Goal: Task Accomplishment & Management: Use online tool/utility

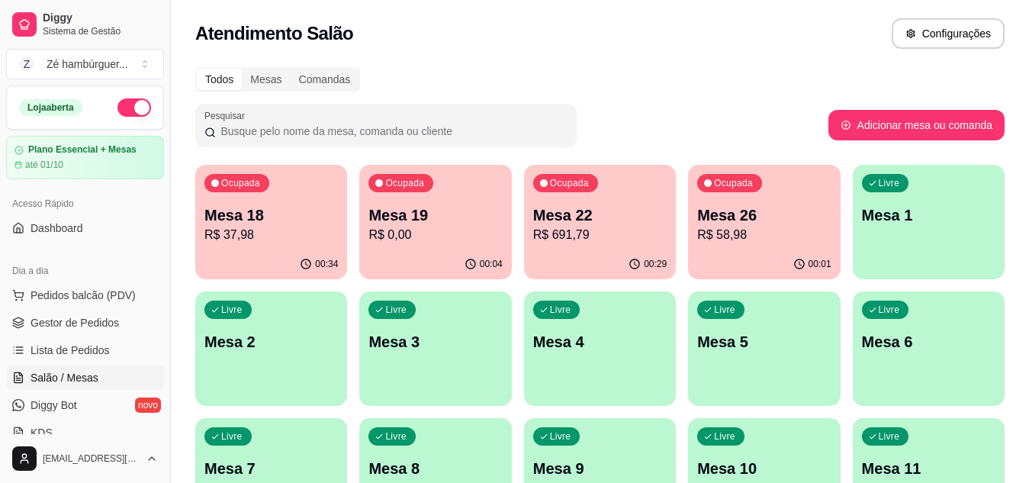
click at [559, 236] on p "R$ 691,79" at bounding box center [600, 235] width 134 height 18
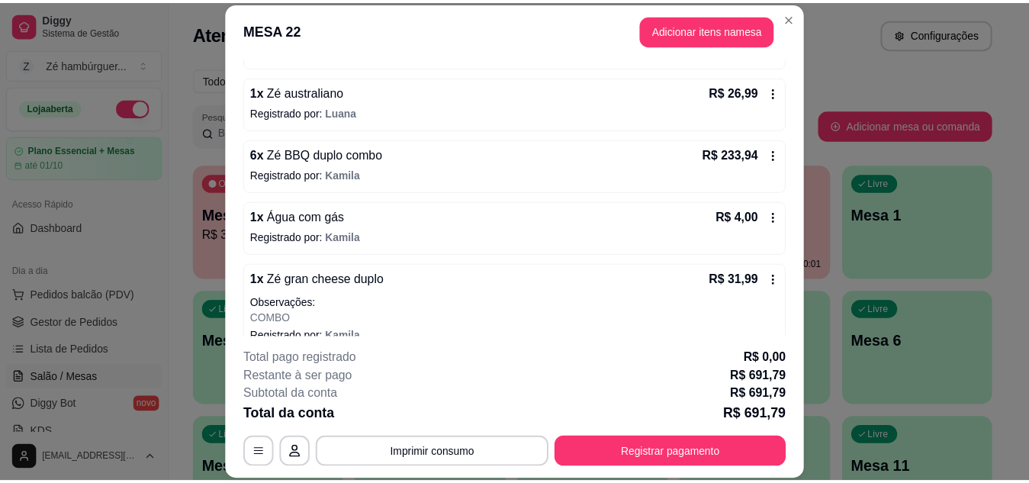
scroll to position [687, 0]
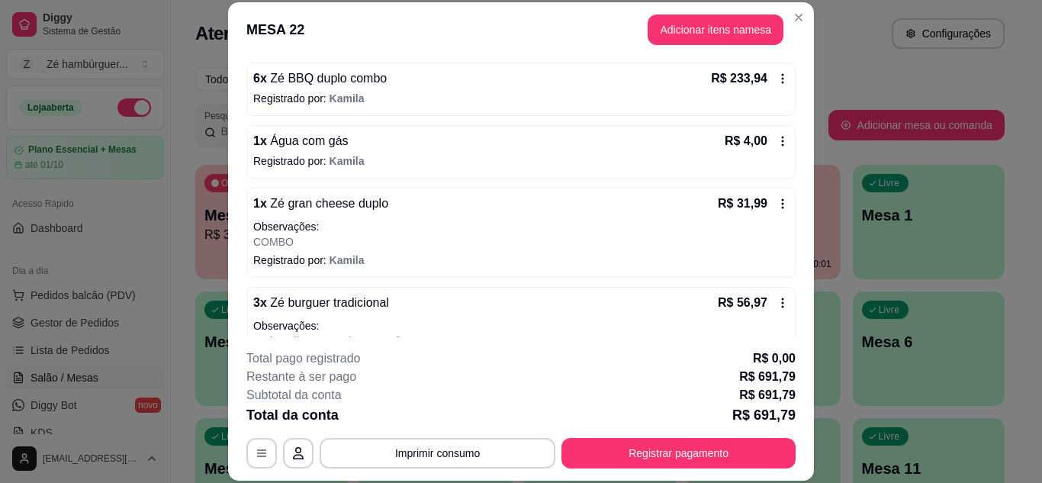
click at [361, 148] on div "1 x Água com gás R$ 4,00" at bounding box center [521, 141] width 536 height 18
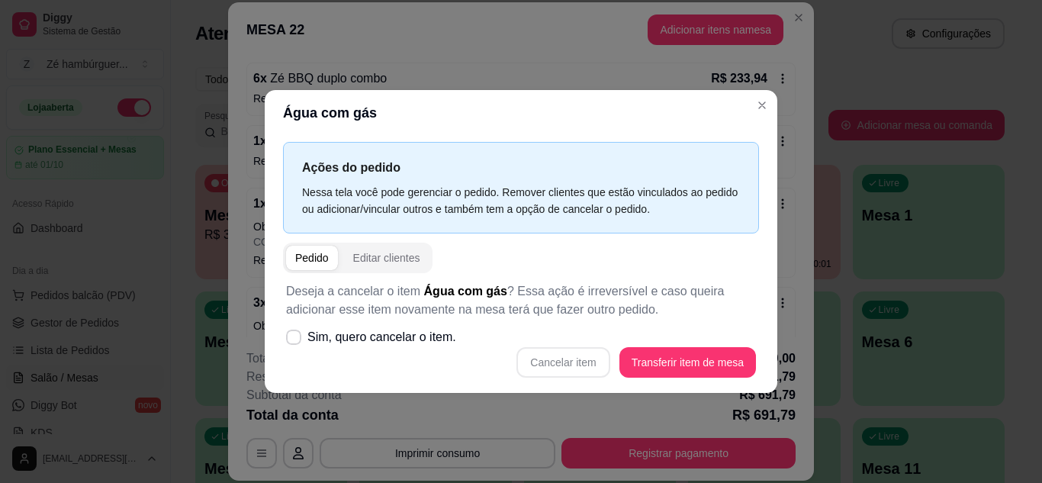
click at [576, 359] on div "Cancelar item Transferir item de mesa" at bounding box center [521, 362] width 470 height 31
click at [575, 366] on div "Cancelar item Transferir item de mesa" at bounding box center [521, 362] width 470 height 31
click at [296, 341] on icon at bounding box center [294, 337] width 12 height 9
click at [295, 341] on input "Sim, quero cancelar o item." at bounding box center [290, 345] width 10 height 10
checkbox input "true"
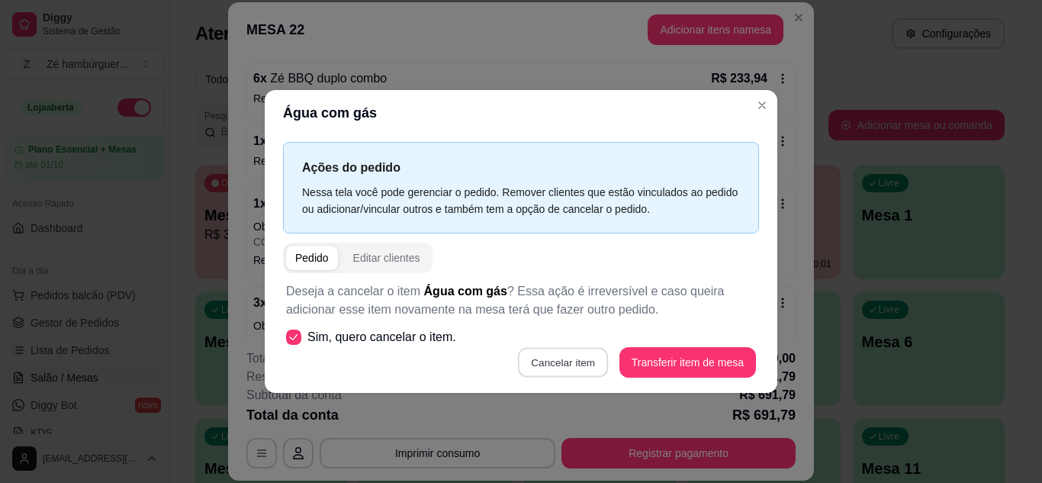
click at [556, 366] on button "Cancelar item" at bounding box center [563, 362] width 91 height 30
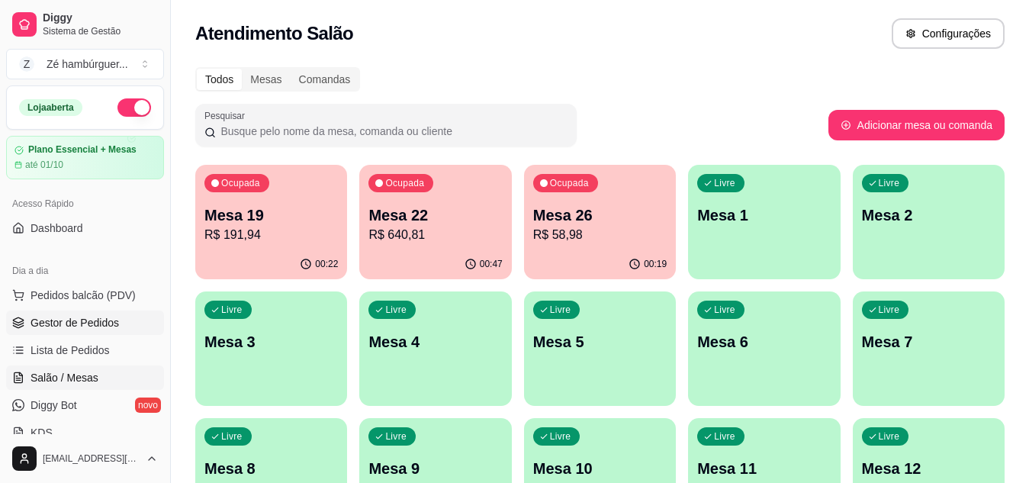
click at [111, 321] on span "Gestor de Pedidos" at bounding box center [75, 322] width 89 height 15
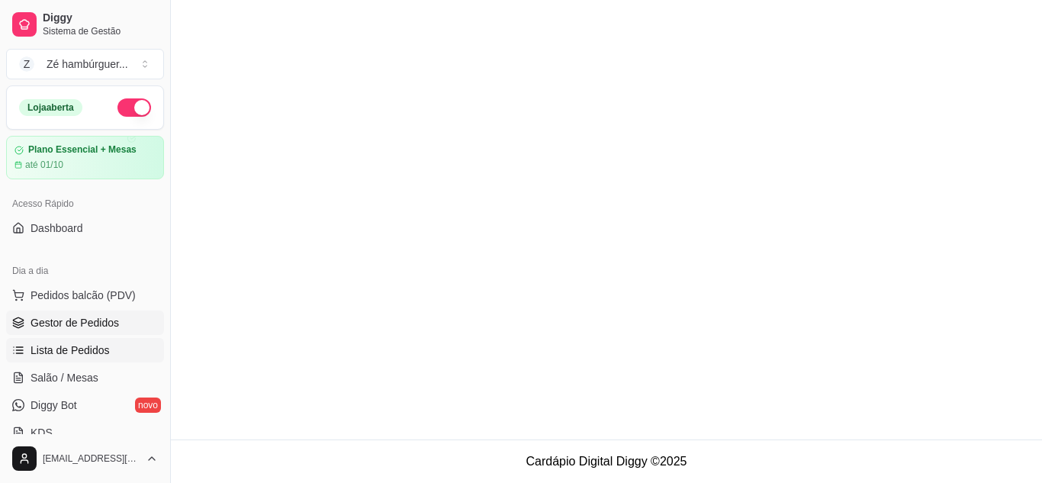
click at [102, 349] on span "Lista de Pedidos" at bounding box center [70, 350] width 79 height 15
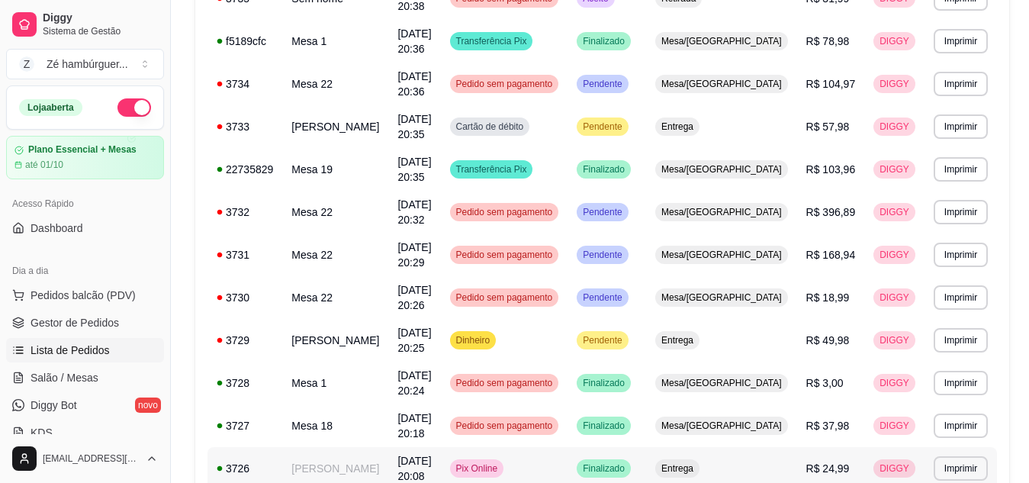
scroll to position [413, 0]
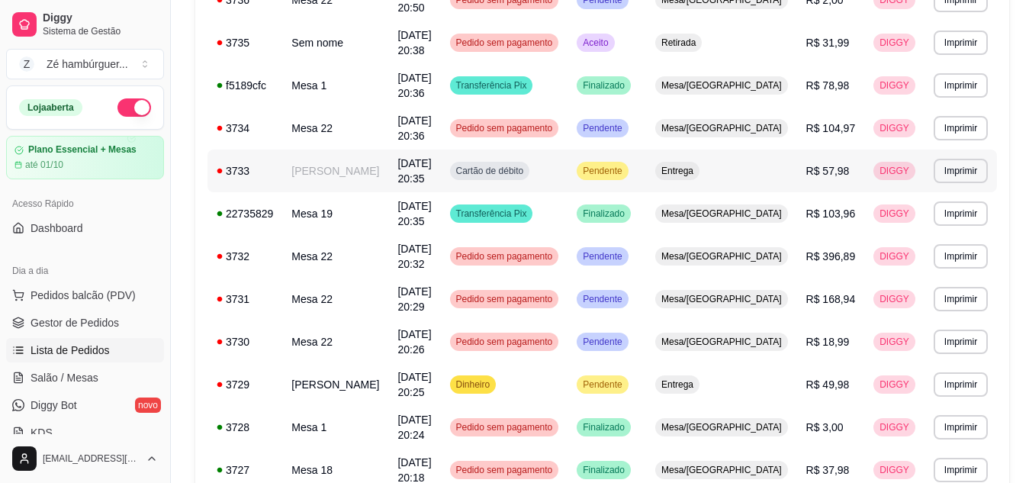
click at [625, 165] on span "Pendente" at bounding box center [602, 171] width 45 height 12
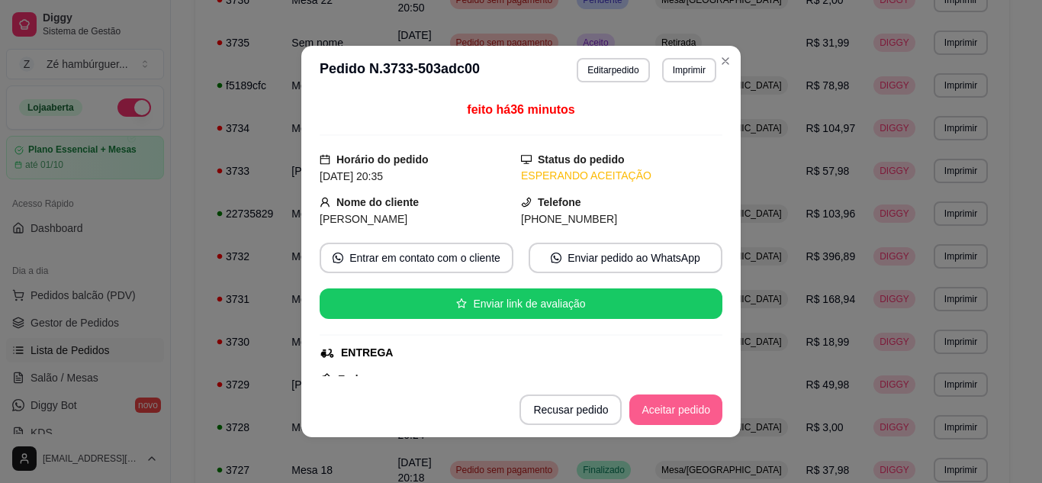
click at [672, 412] on button "Aceitar pedido" at bounding box center [676, 410] width 93 height 31
click at [672, 412] on button "Mover para preparo" at bounding box center [663, 410] width 114 height 30
click at [668, 414] on button "Mover para entrega" at bounding box center [664, 410] width 114 height 30
click at [667, 415] on button "Mover para finalizado" at bounding box center [659, 410] width 123 height 30
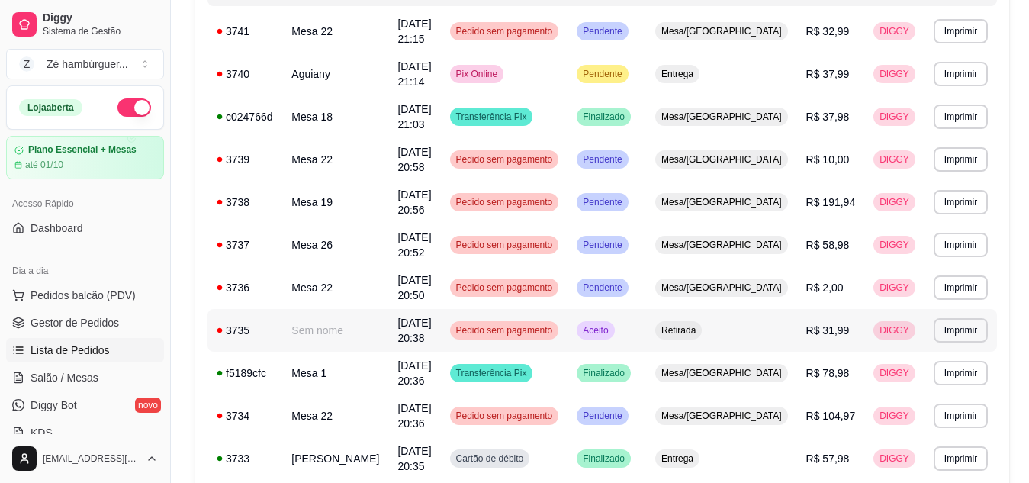
scroll to position [184, 0]
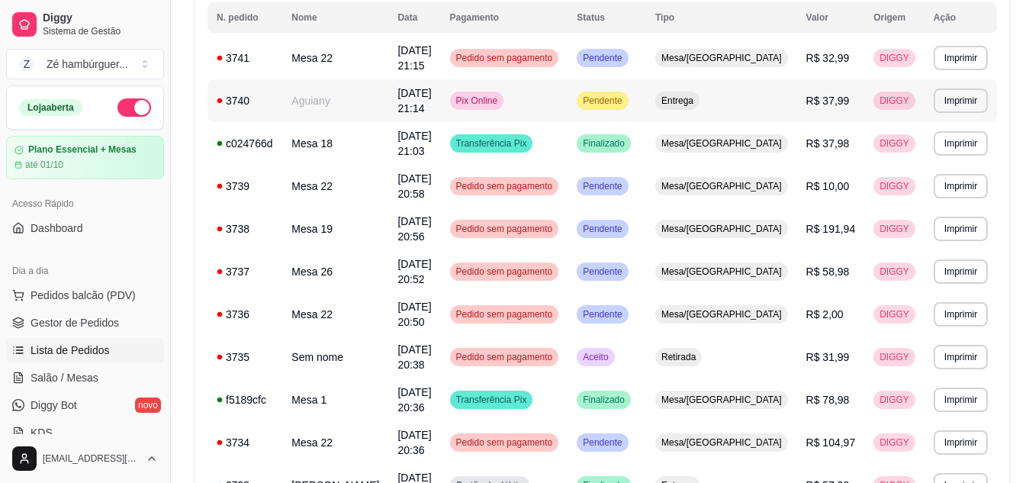
click at [625, 97] on span "Pendente" at bounding box center [602, 101] width 45 height 12
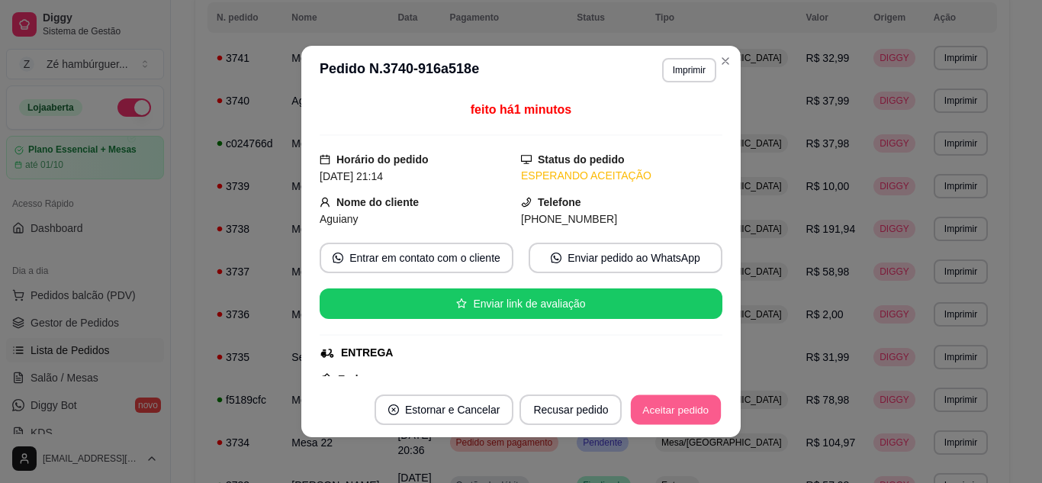
click at [686, 416] on button "Aceitar pedido" at bounding box center [676, 410] width 90 height 30
click at [684, 415] on button "Mover para preparo" at bounding box center [663, 410] width 118 height 31
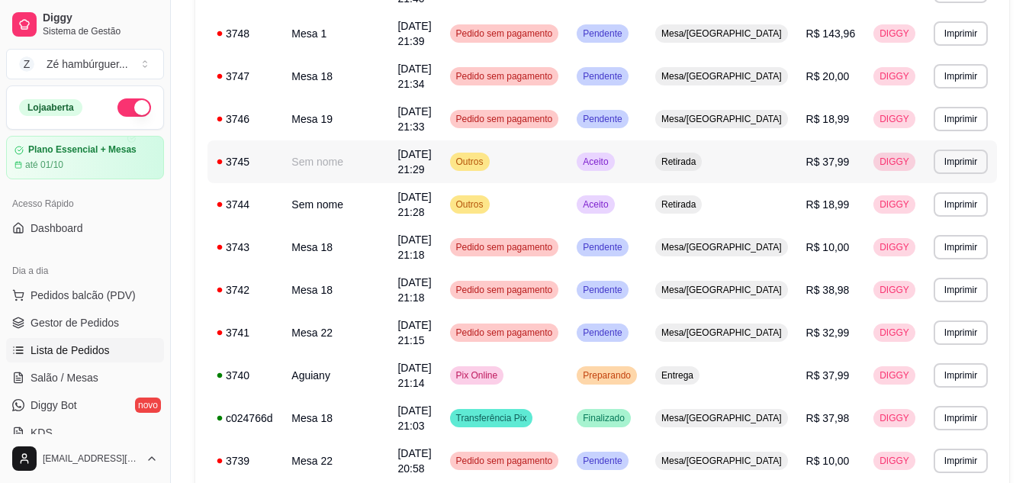
scroll to position [260, 0]
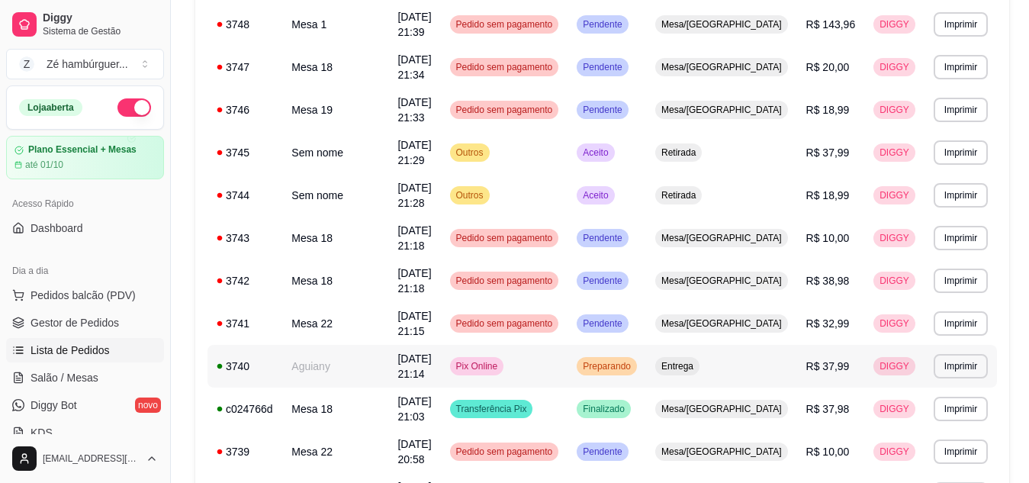
click at [634, 360] on span "Preparando" at bounding box center [607, 366] width 54 height 12
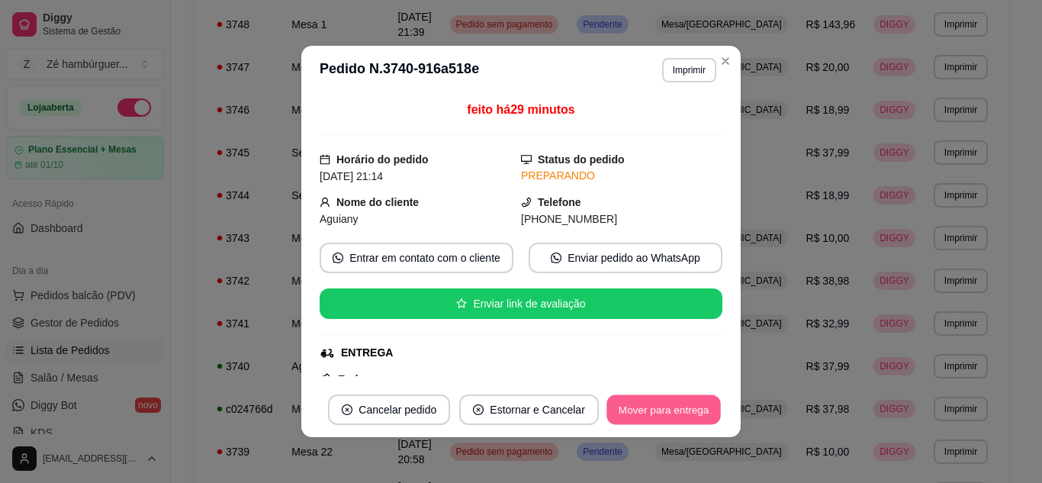
click at [658, 409] on button "Mover para entrega" at bounding box center [664, 410] width 114 height 30
click at [659, 409] on button "Mover para finalizado" at bounding box center [659, 410] width 127 height 31
